Goal: Complete application form: Complete application form

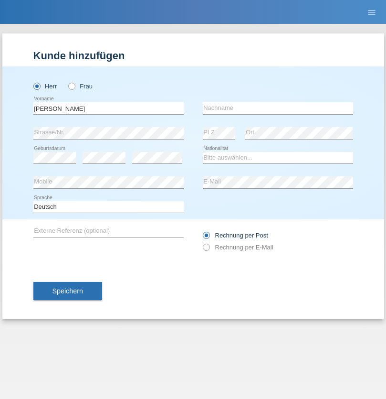
type input "Jonathan"
click at [278, 108] on input "text" at bounding box center [278, 108] width 150 height 12
type input "Bezzola"
select select "CH"
radio input "true"
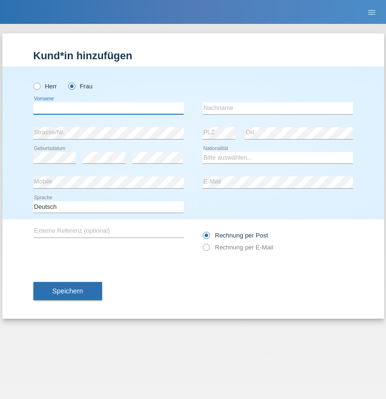
click at [108, 108] on input "text" at bounding box center [108, 108] width 150 height 12
type input "[PERSON_NAME]"
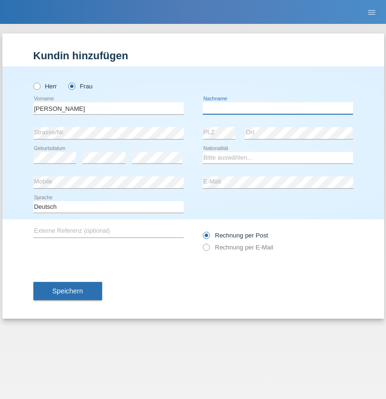
click at [278, 108] on input "text" at bounding box center [278, 108] width 150 height 12
type input "[PERSON_NAME][DEMOGRAPHIC_DATA]"
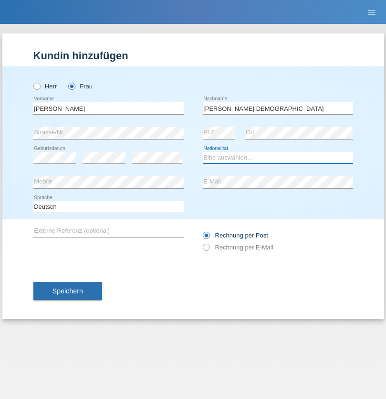
select select "BR"
select select "C"
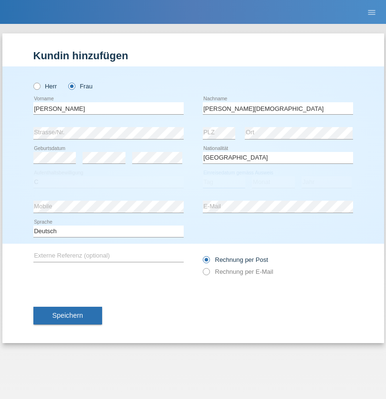
select select "27"
select select "10"
select select "2003"
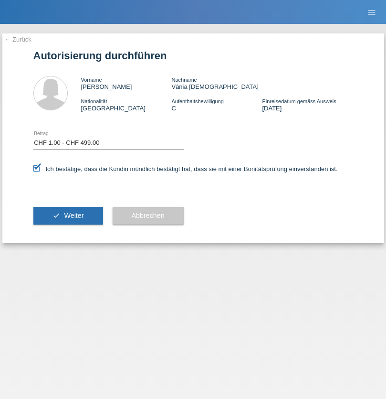
select select "1"
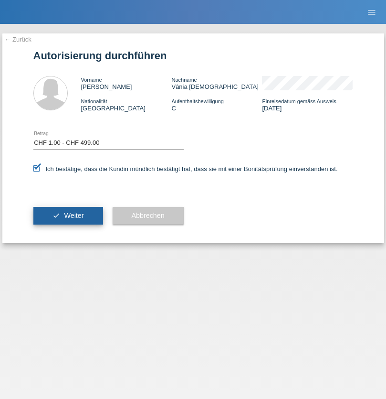
click at [68, 215] on span "Weiter" at bounding box center [74, 216] width 20 height 8
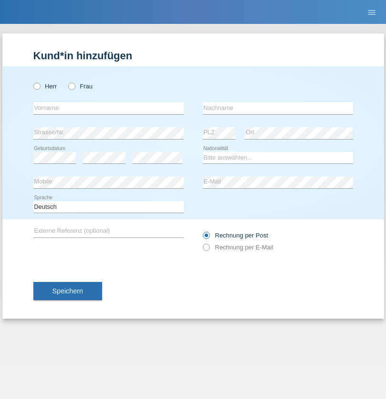
radio input "true"
click at [108, 108] on input "text" at bounding box center [108, 108] width 150 height 12
type input "Angel"
click at [278, 108] on input "text" at bounding box center [278, 108] width 150 height 12
type input "vaca"
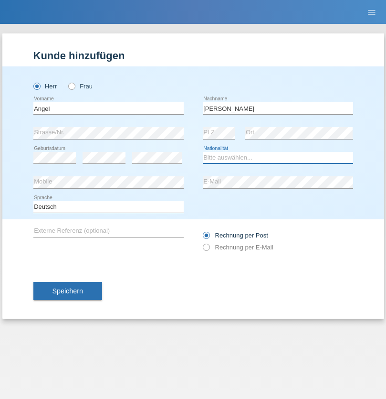
select select "BO"
select select "C"
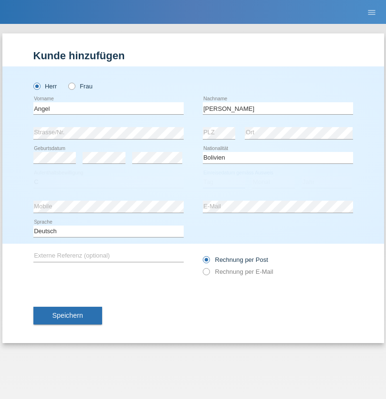
select select "04"
select select "08"
select select "2016"
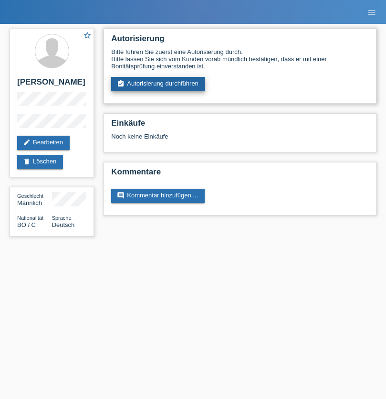
click at [159, 84] on link "assignment_turned_in Autorisierung durchführen" at bounding box center [158, 84] width 94 height 14
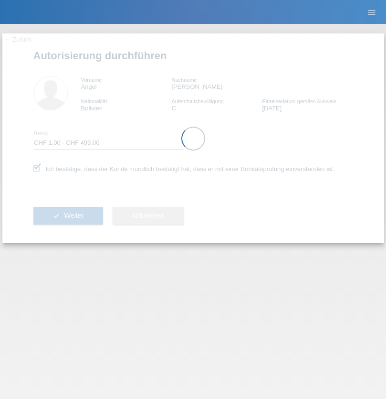
select select "1"
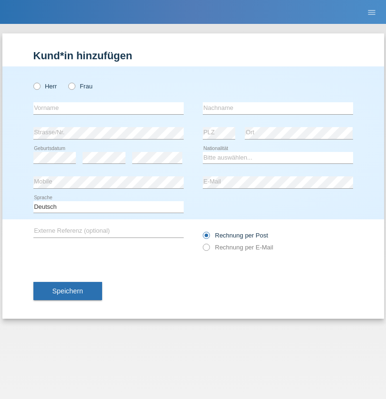
radio input "true"
click at [108, 108] on input "text" at bounding box center [108, 108] width 150 height 12
type input "Rexhe"
click at [278, 108] on input "text" at bounding box center [278, 108] width 150 height 12
type input "Ademi"
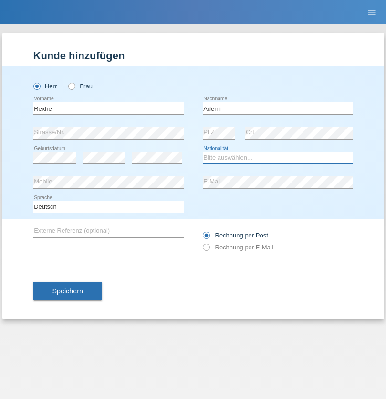
select select "XK"
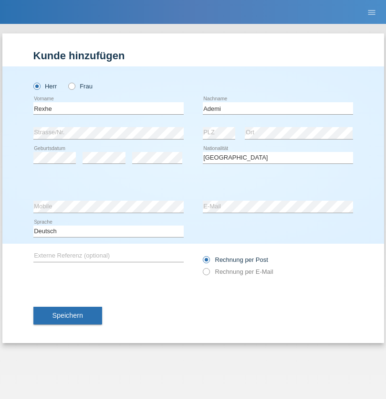
select select "C"
select select "09"
select select "01"
select select "1994"
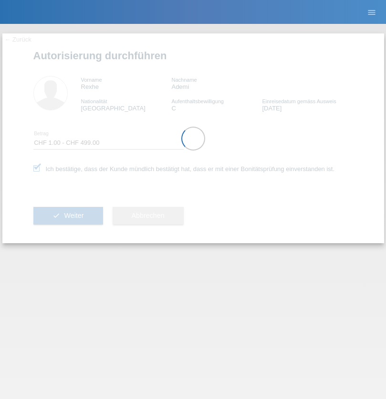
select select "1"
